Goal: Information Seeking & Learning: Learn about a topic

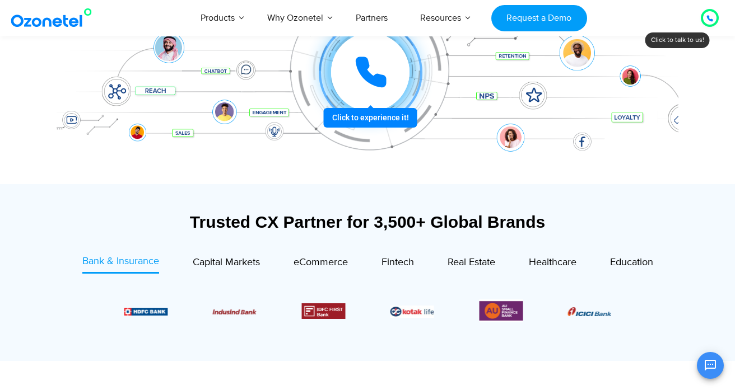
scroll to position [187, 0]
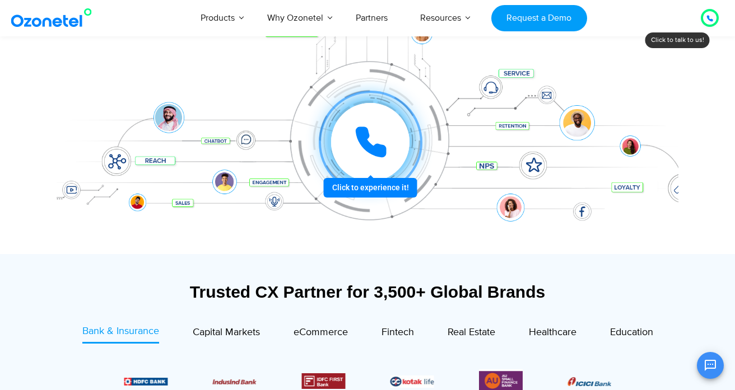
click at [348, 182] on div at bounding box center [370, 142] width 120 height 120
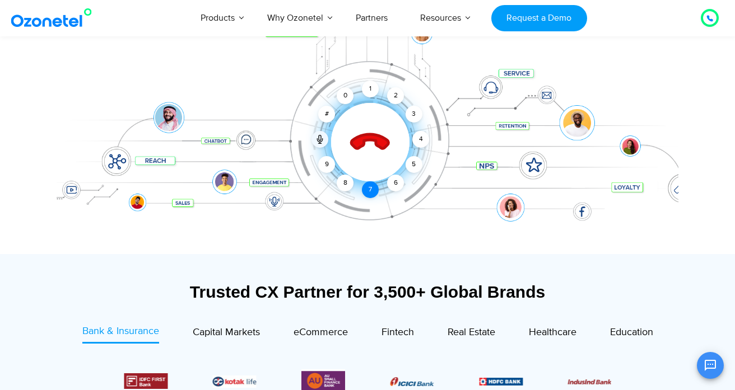
click at [369, 188] on div "7" at bounding box center [370, 189] width 17 height 17
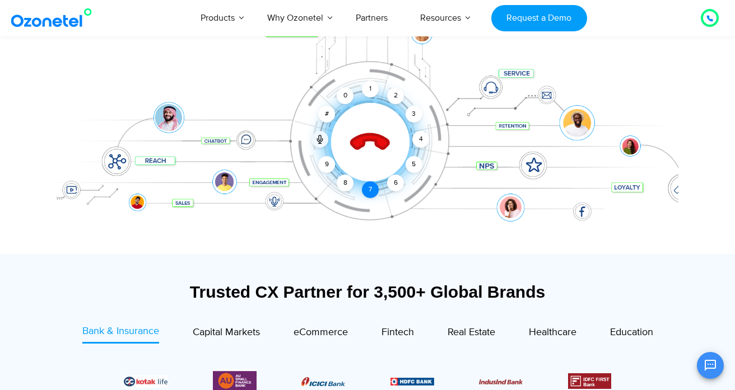
click at [369, 188] on div "7" at bounding box center [370, 189] width 17 height 17
drag, startPoint x: 371, startPoint y: 188, endPoint x: 305, endPoint y: 161, distance: 71.0
click at [305, 161] on div "Click to end call Call connected 1 2 3 4 5 6 7 8 9 # 0" at bounding box center [367, 120] width 621 height 190
click at [366, 186] on div "7" at bounding box center [370, 189] width 17 height 17
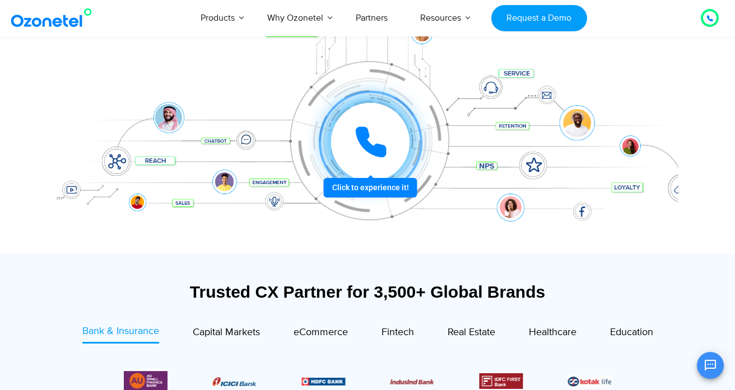
click at [371, 139] on icon at bounding box center [371, 142] width 34 height 34
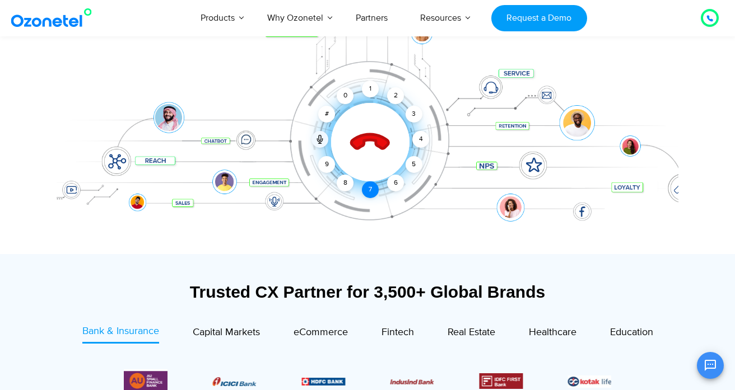
click at [370, 186] on div "7" at bounding box center [370, 189] width 17 height 17
click at [396, 177] on div "6" at bounding box center [395, 183] width 17 height 17
click at [373, 134] on icon at bounding box center [369, 142] width 39 height 39
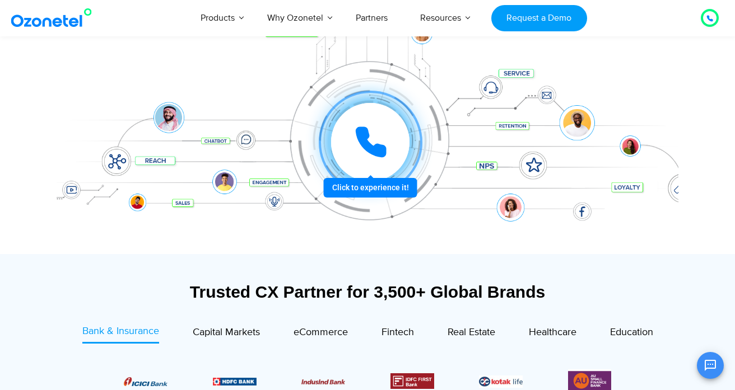
click at [373, 134] on icon at bounding box center [371, 142] width 34 height 34
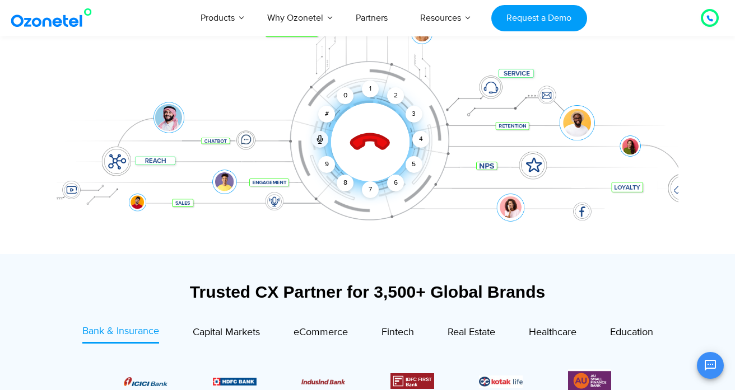
click at [373, 134] on icon at bounding box center [369, 142] width 39 height 39
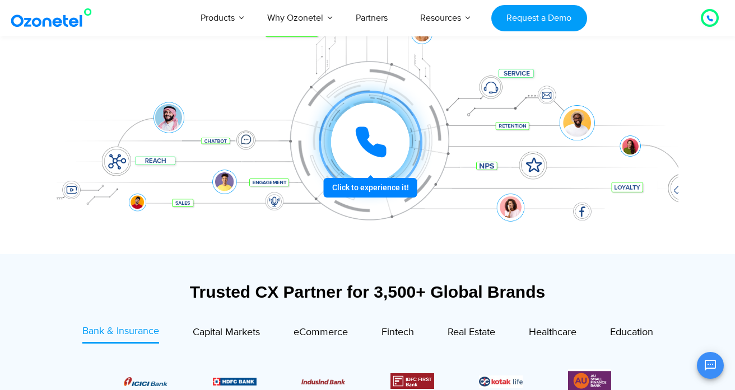
click at [373, 134] on icon at bounding box center [371, 142] width 34 height 34
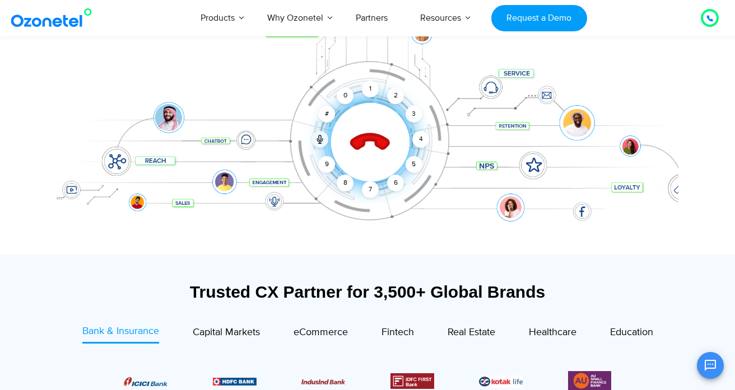
click at [373, 134] on icon at bounding box center [369, 142] width 39 height 39
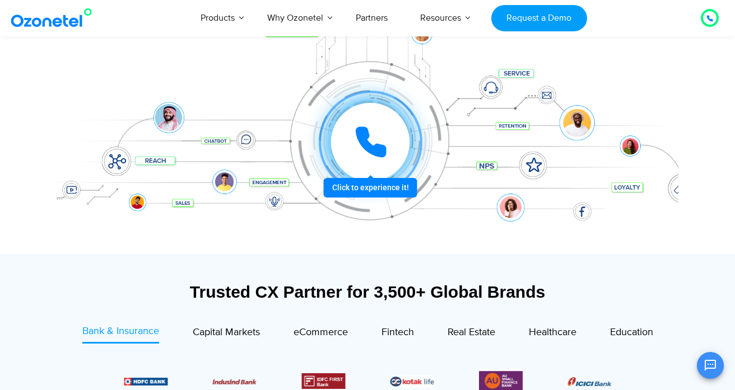
click at [384, 157] on icon at bounding box center [371, 142] width 34 height 34
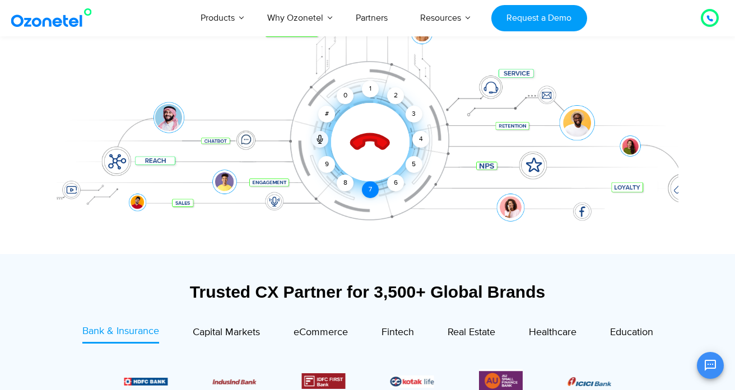
click at [376, 187] on div "7" at bounding box center [370, 189] width 17 height 17
click at [391, 183] on div "6" at bounding box center [395, 183] width 17 height 17
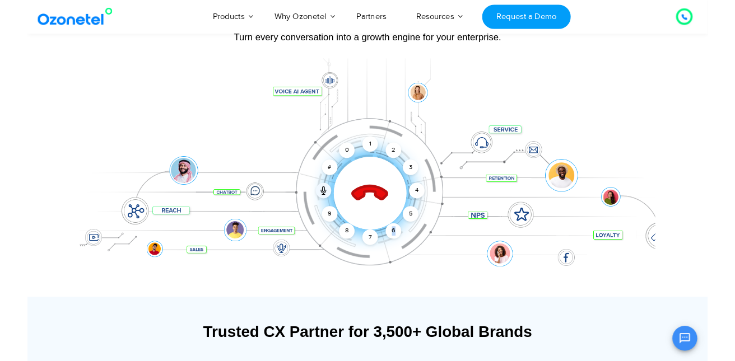
scroll to position [76, 0]
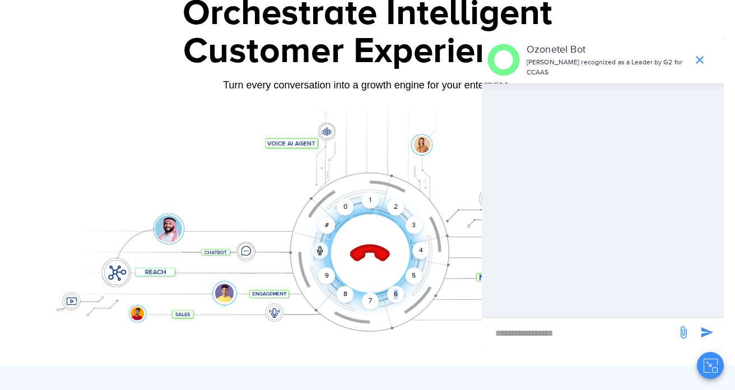
click at [285, 92] on div "Turn every conversation into a growth engine for your enterprise." at bounding box center [367, 93] width 621 height 7
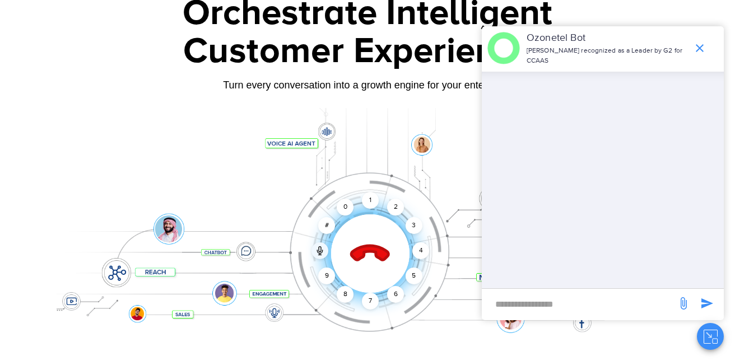
click at [706, 50] on icon "end chat or minimize" at bounding box center [699, 47] width 13 height 13
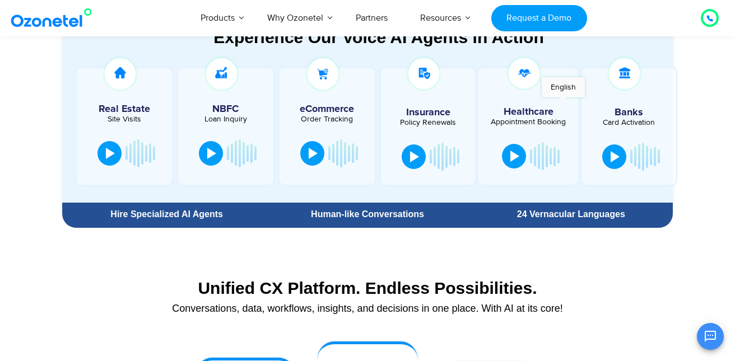
scroll to position [602, 0]
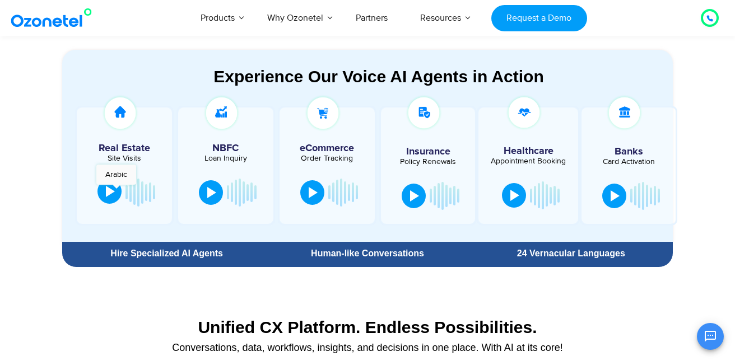
click at [116, 190] on button at bounding box center [109, 191] width 24 height 25
click at [204, 190] on button at bounding box center [211, 191] width 24 height 25
click at [213, 194] on div at bounding box center [211, 191] width 9 height 11
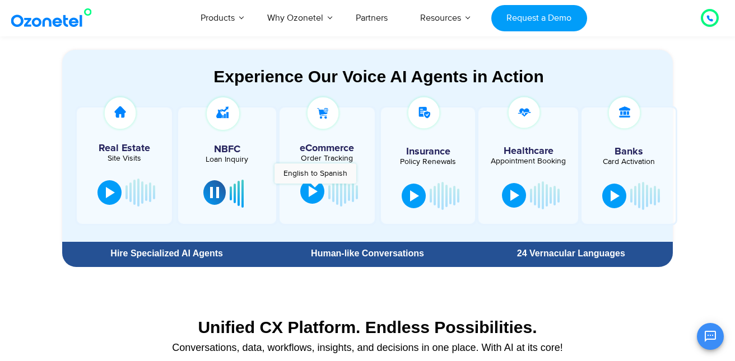
click at [315, 189] on div at bounding box center [313, 191] width 9 height 11
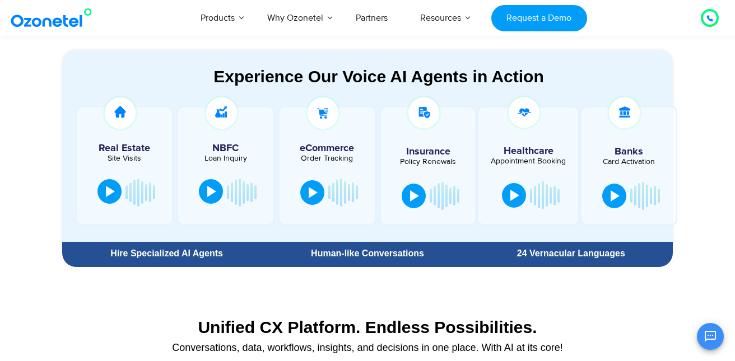
click at [111, 184] on button at bounding box center [109, 191] width 24 height 25
click at [213, 188] on div at bounding box center [211, 191] width 9 height 11
click at [214, 190] on div at bounding box center [211, 191] width 9 height 11
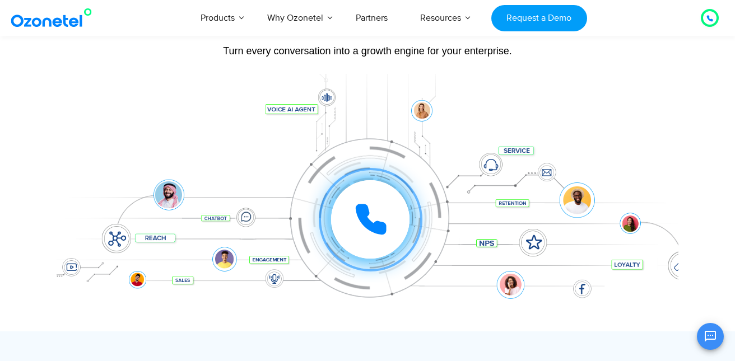
scroll to position [91, 0]
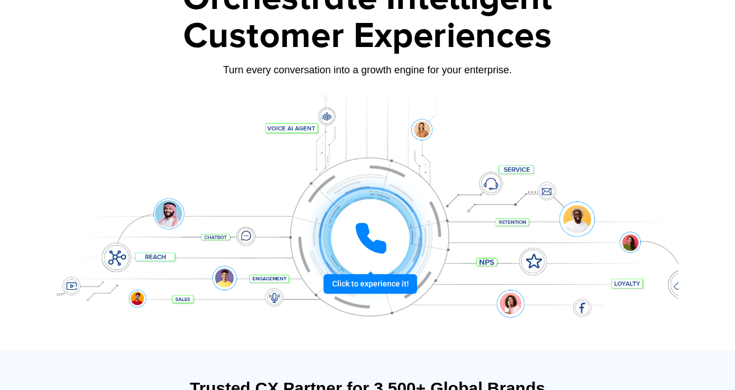
click at [372, 244] on icon at bounding box center [371, 239] width 28 height 28
click at [378, 222] on icon at bounding box center [371, 239] width 34 height 34
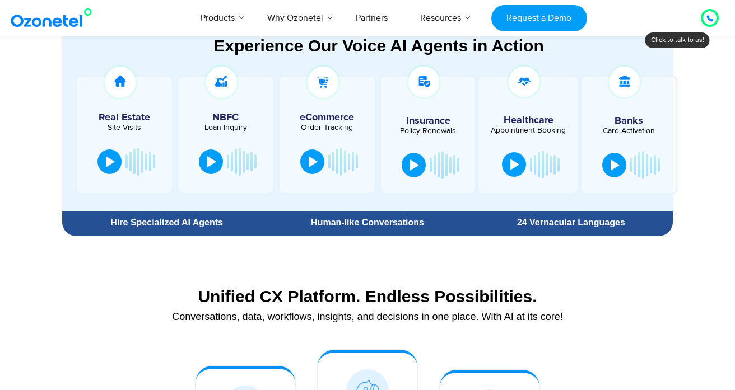
scroll to position [679, 0]
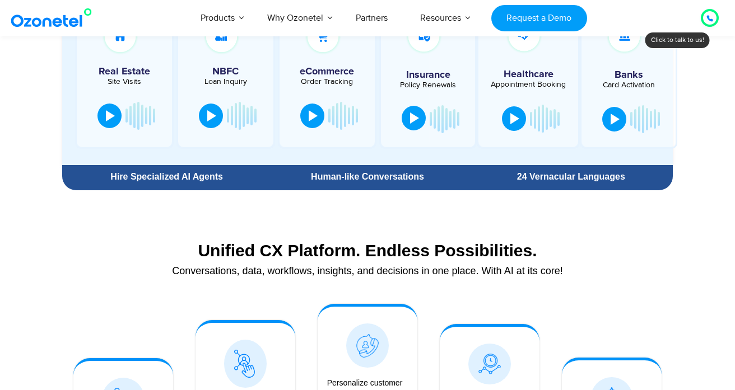
click at [414, 119] on div at bounding box center [414, 118] width 9 height 11
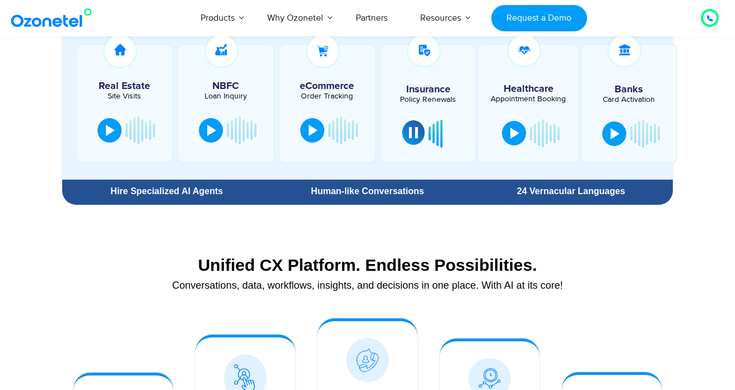
click at [410, 139] on button at bounding box center [413, 132] width 22 height 25
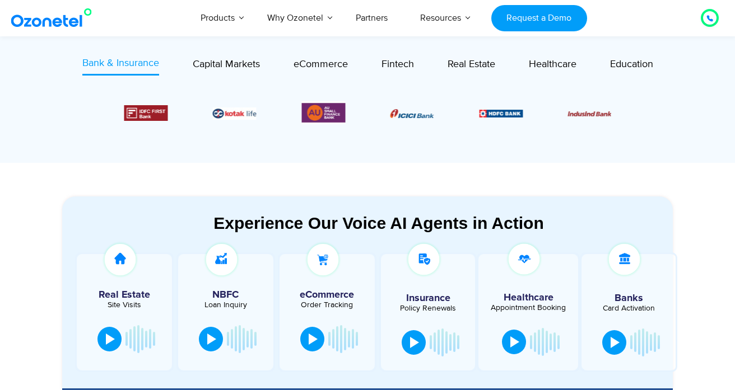
scroll to position [454, 0]
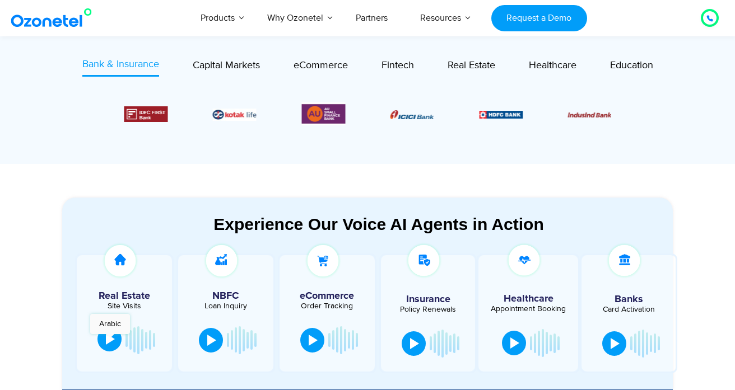
click at [110, 340] on div at bounding box center [110, 339] width 9 height 11
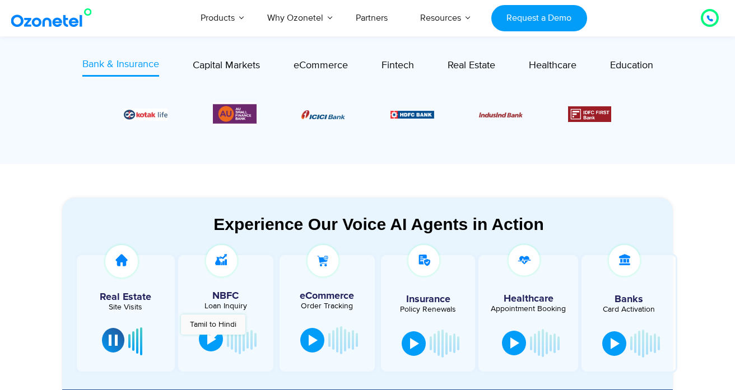
click at [213, 340] on div at bounding box center [211, 339] width 9 height 11
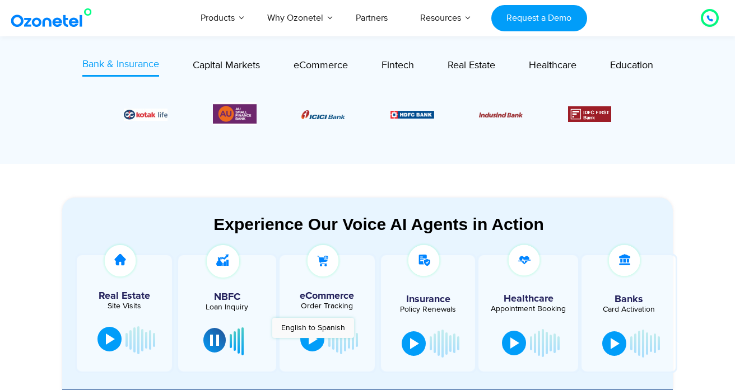
click at [312, 344] on div at bounding box center [313, 339] width 9 height 11
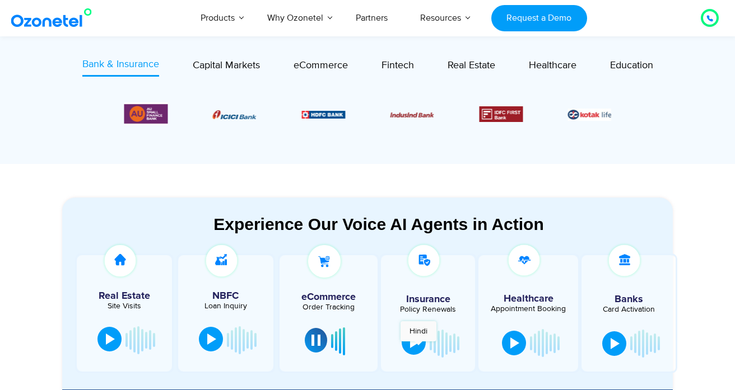
click at [418, 347] on div at bounding box center [414, 342] width 9 height 11
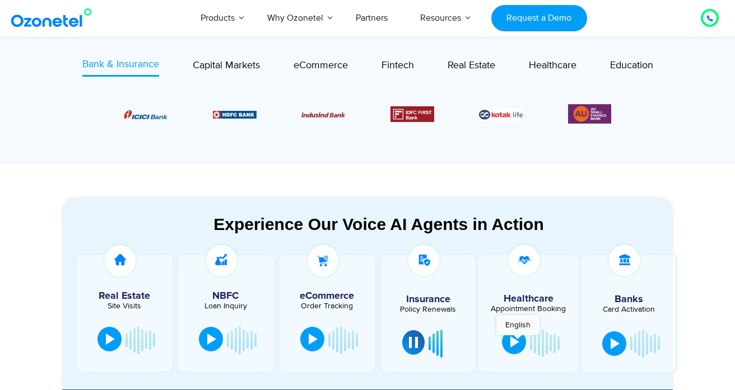
click at [517, 341] on div at bounding box center [514, 342] width 9 height 11
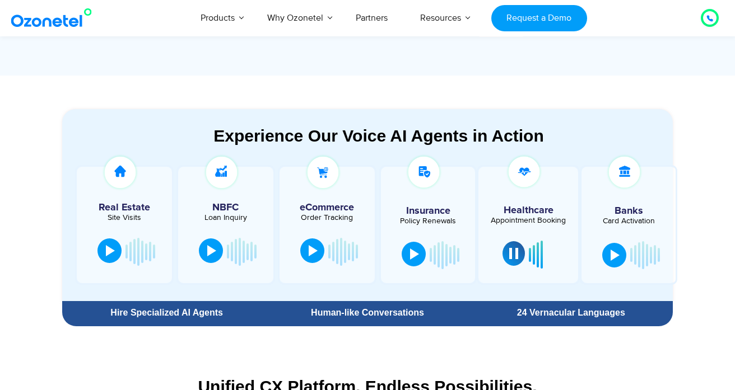
scroll to position [548, 0]
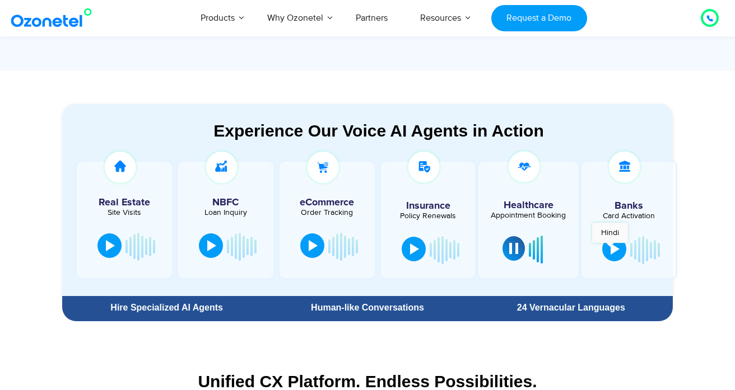
click at [610, 249] on div at bounding box center [614, 249] width 9 height 11
click at [618, 248] on div at bounding box center [614, 249] width 9 height 11
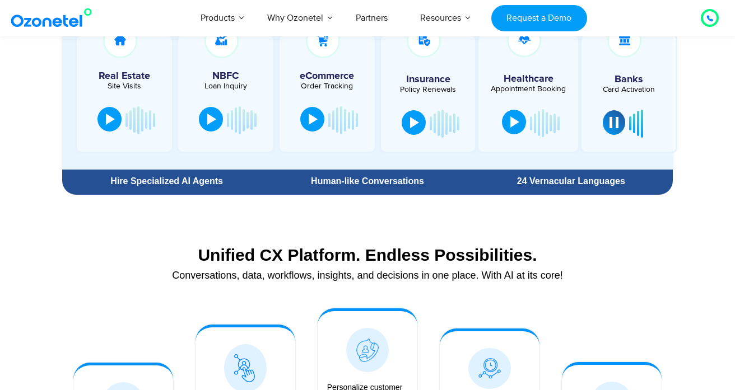
scroll to position [666, 0]
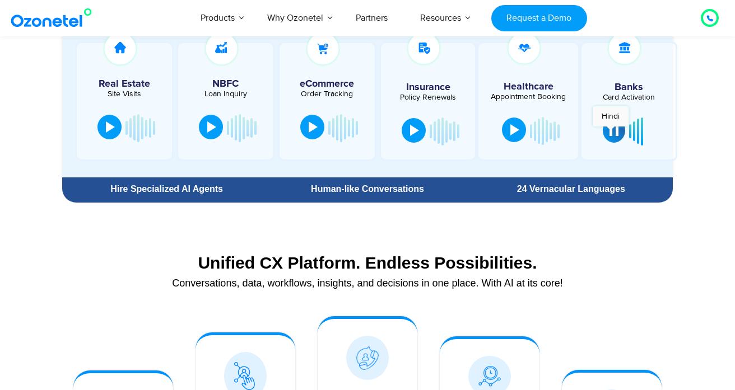
click at [610, 132] on div at bounding box center [613, 130] width 9 height 11
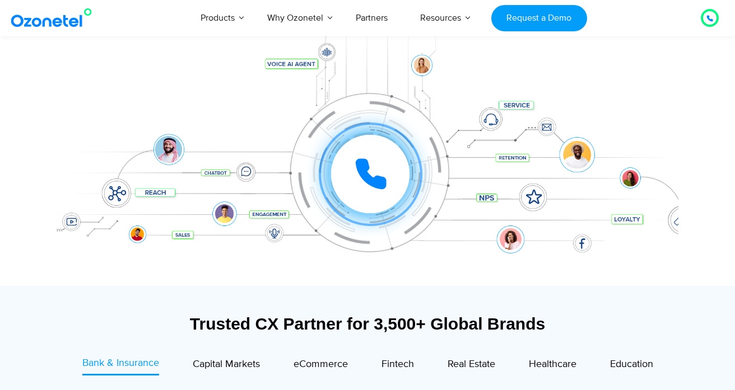
scroll to position [0, 0]
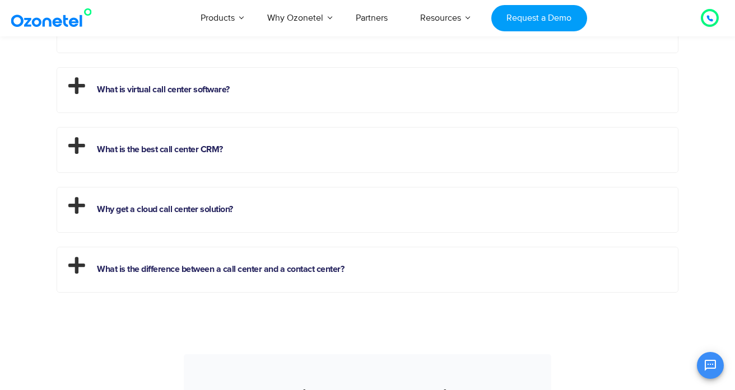
scroll to position [3156, 0]
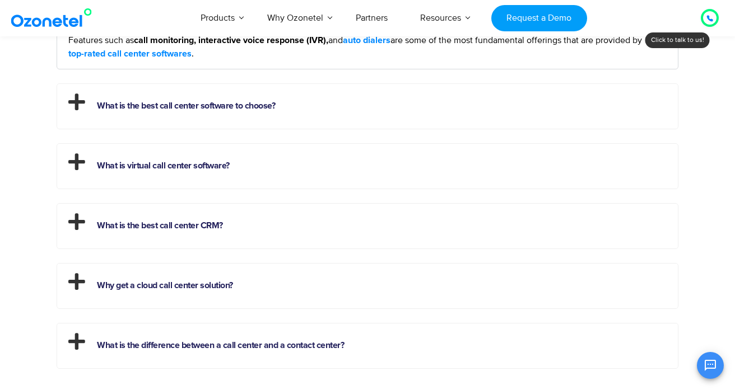
click at [119, 176] on h2 "What is virtual call center software?" at bounding box center [367, 163] width 620 height 39
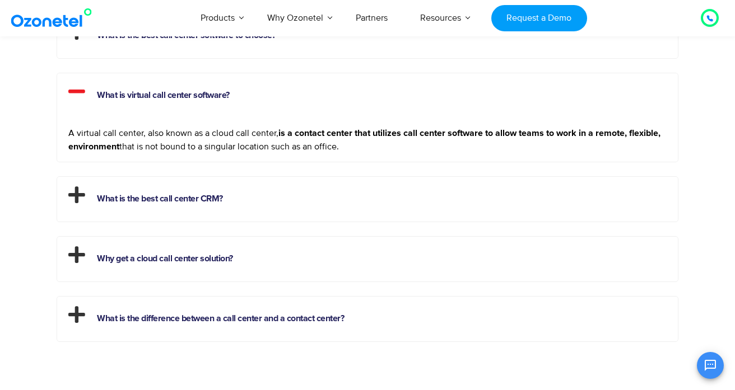
scroll to position [3149, 0]
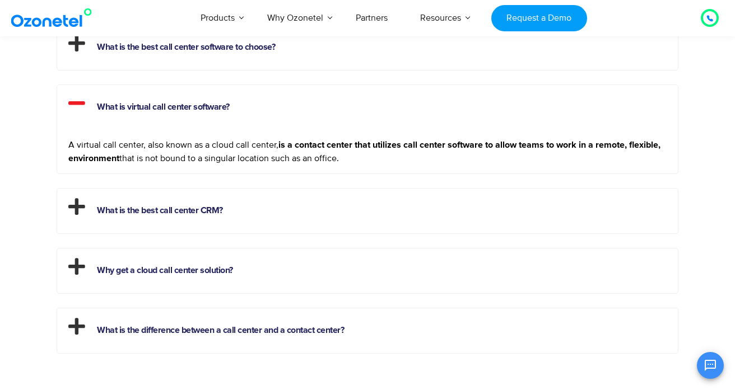
click at [165, 102] on h2 "What is virtual call center software?" at bounding box center [367, 104] width 620 height 39
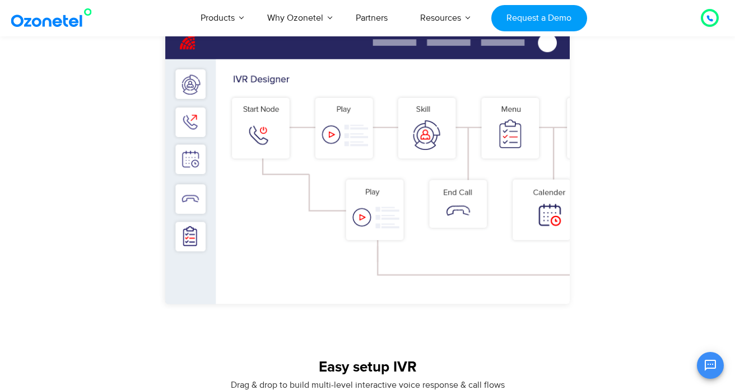
scroll to position [901, 0]
click at [451, 208] on img "2 / 3" at bounding box center [368, 182] width 538 height 333
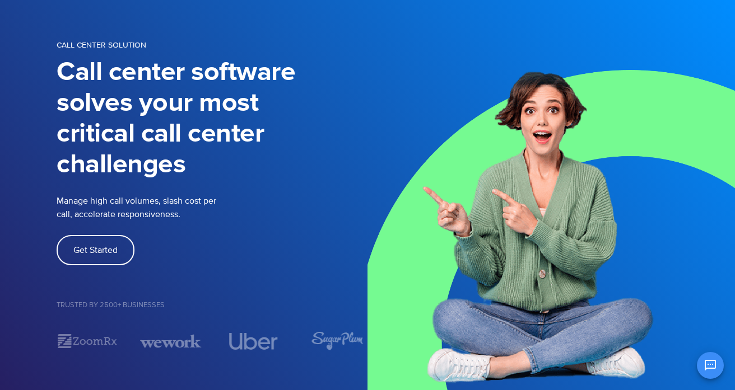
scroll to position [0, 0]
